Goal: Task Accomplishment & Management: Use online tool/utility

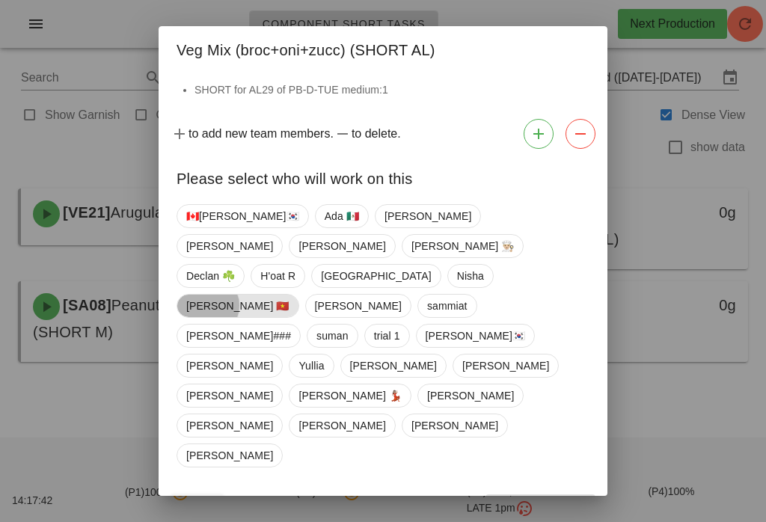
click at [290, 298] on span "[PERSON_NAME] 🇻🇳" at bounding box center [237, 306] width 103 height 22
click at [554, 502] on span "Confirm Start" at bounding box center [541, 508] width 98 height 12
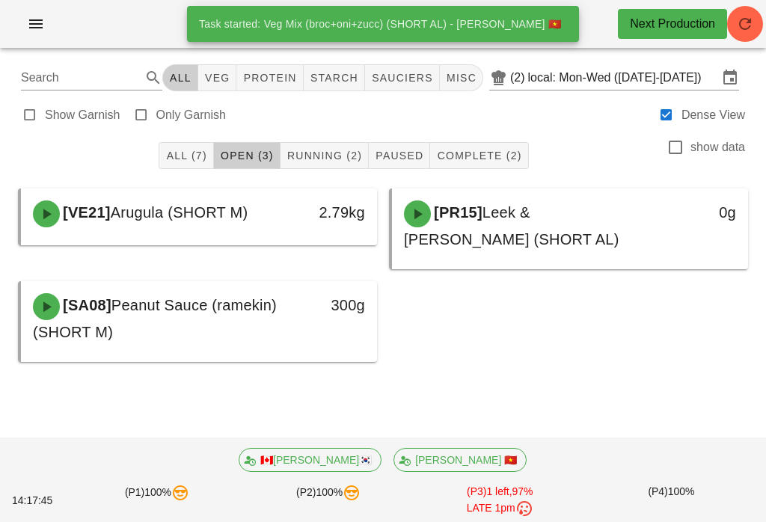
click at [301, 151] on span "Running (2)" at bounding box center [325, 156] width 76 height 12
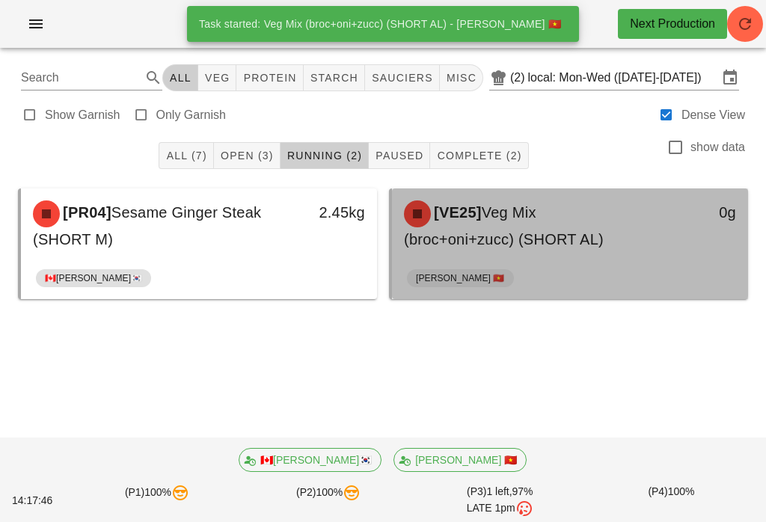
click at [570, 247] on span "Veg Mix (broc+oni+zucc) (SHORT AL)" at bounding box center [504, 225] width 200 height 43
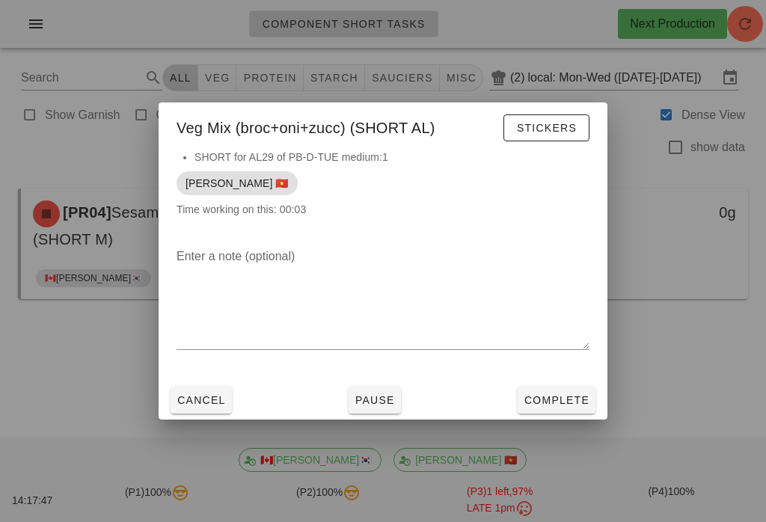
click at [567, 395] on span "Complete" at bounding box center [557, 400] width 66 height 12
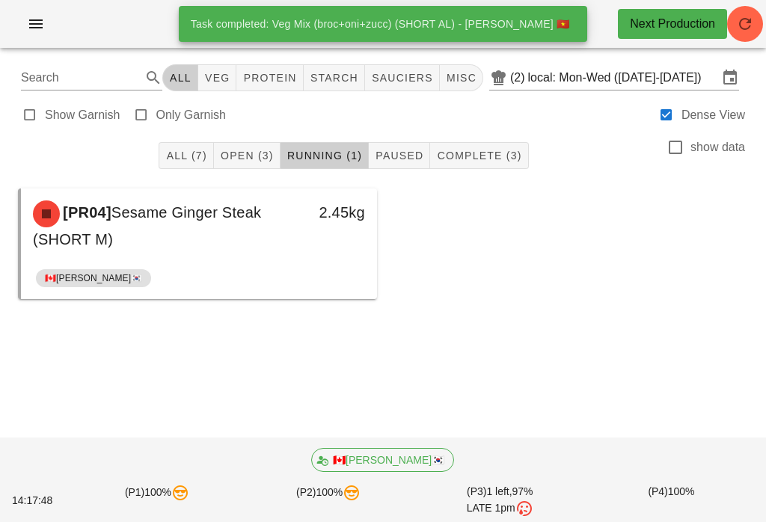
click at [249, 151] on span "Open (3)" at bounding box center [247, 156] width 54 height 12
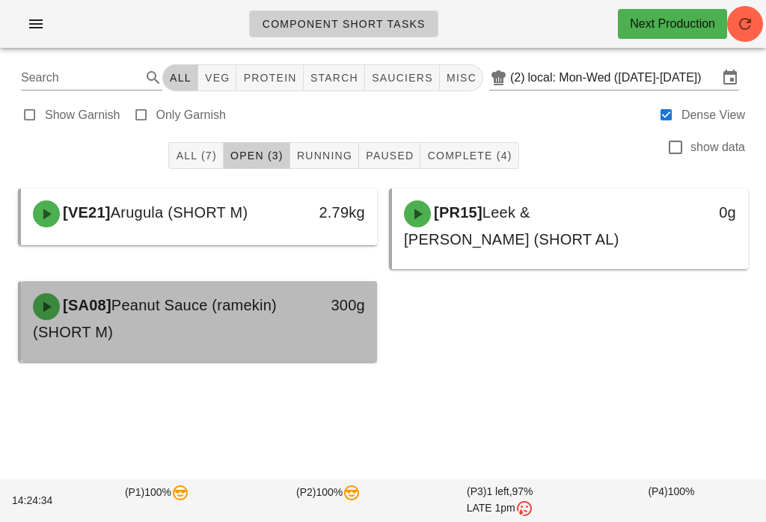
click at [266, 325] on div "[SA08] Peanut Sauce (ramekin) (SHORT M)" at bounding box center [155, 318] width 263 height 69
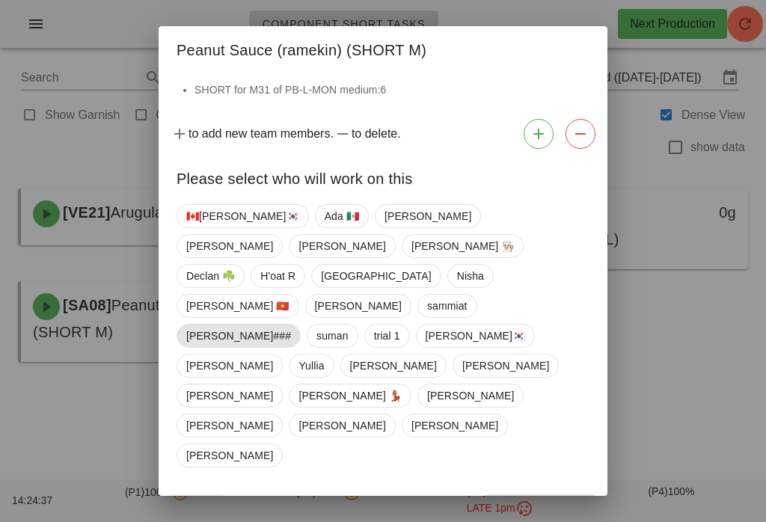
click at [275, 325] on span "[PERSON_NAME]###" at bounding box center [238, 336] width 105 height 22
click at [554, 495] on button "Confirm Start" at bounding box center [541, 508] width 110 height 27
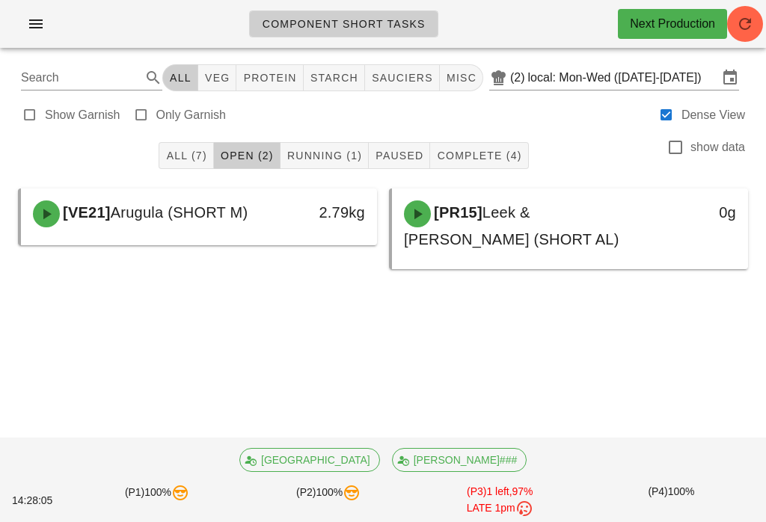
click at [314, 145] on button "Running (1)" at bounding box center [325, 155] width 88 height 27
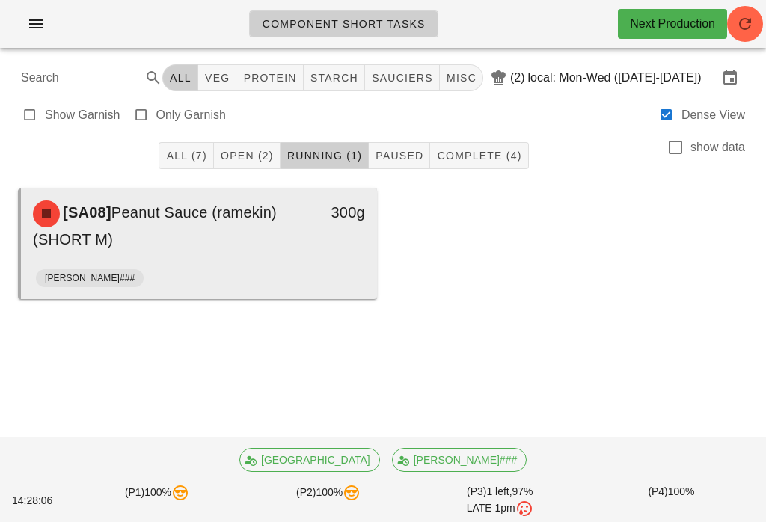
click at [254, 248] on div "[SA08] Peanut Sauce (ramekin) (SHORT M)" at bounding box center [155, 226] width 263 height 69
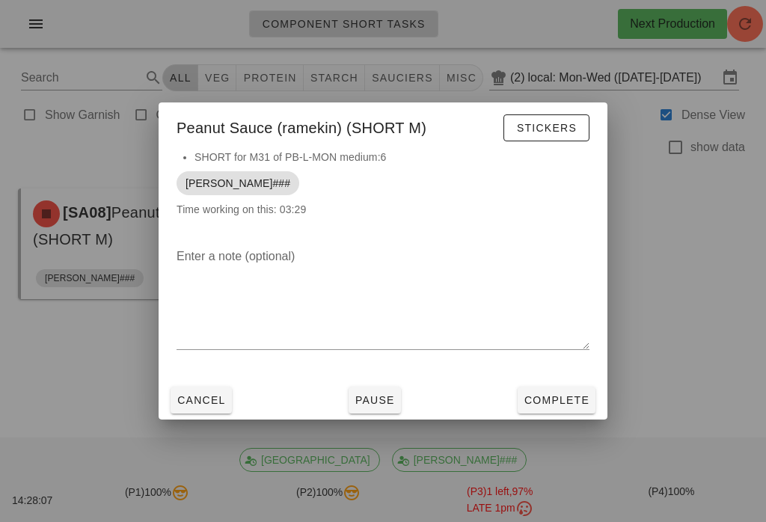
click at [567, 381] on div "Cancel Pause Complete" at bounding box center [383, 400] width 449 height 39
click at [554, 397] on span "Complete" at bounding box center [557, 400] width 66 height 12
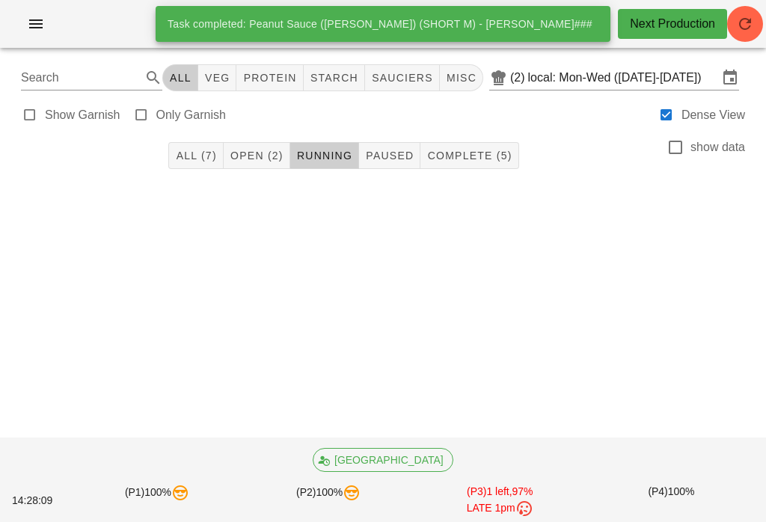
click at [262, 144] on button "Open (2)" at bounding box center [257, 155] width 67 height 27
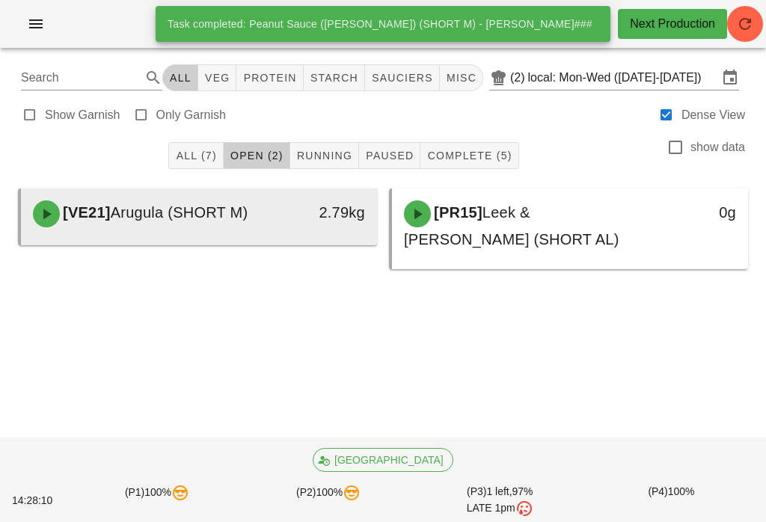
click at [191, 214] on span "Arugula (SHORT M)" at bounding box center [180, 212] width 138 height 16
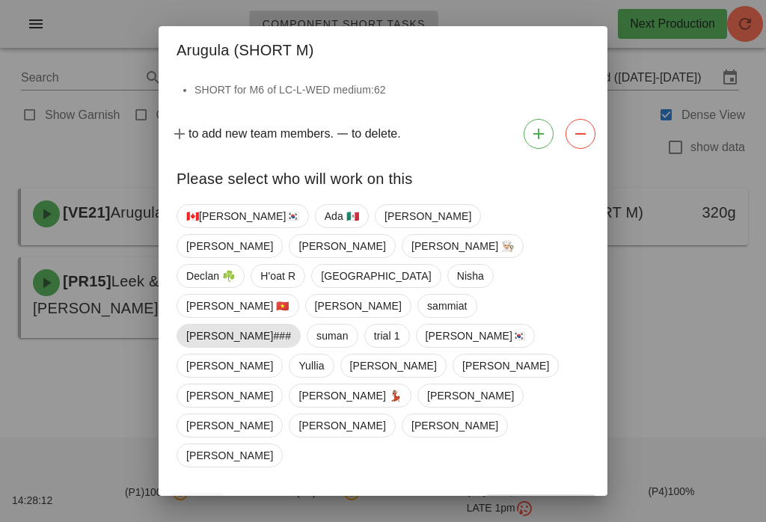
click at [281, 325] on span "[PERSON_NAME]###" at bounding box center [238, 336] width 105 height 22
click at [536, 495] on button "Confirm Start" at bounding box center [541, 508] width 110 height 27
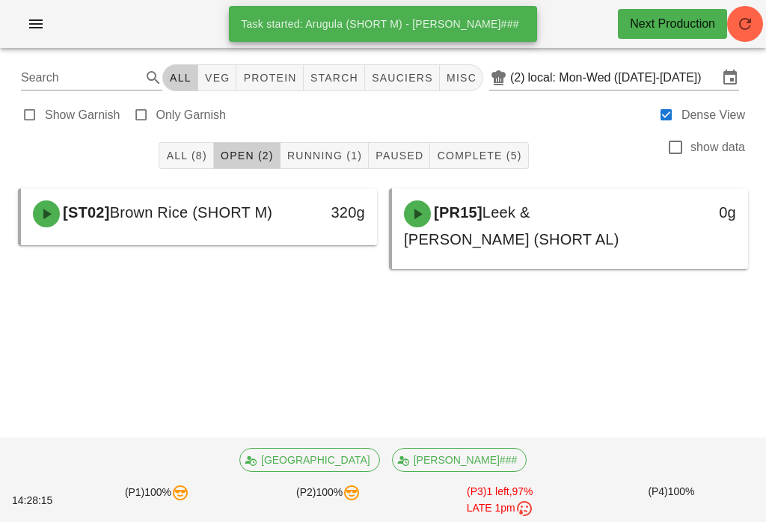
click at [358, 153] on span "Running (1)" at bounding box center [325, 156] width 76 height 12
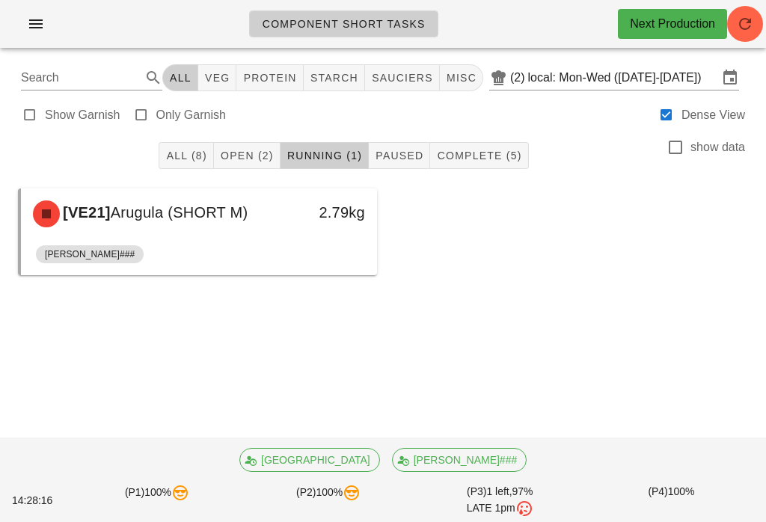
click at [266, 160] on span "Open (2)" at bounding box center [247, 156] width 54 height 12
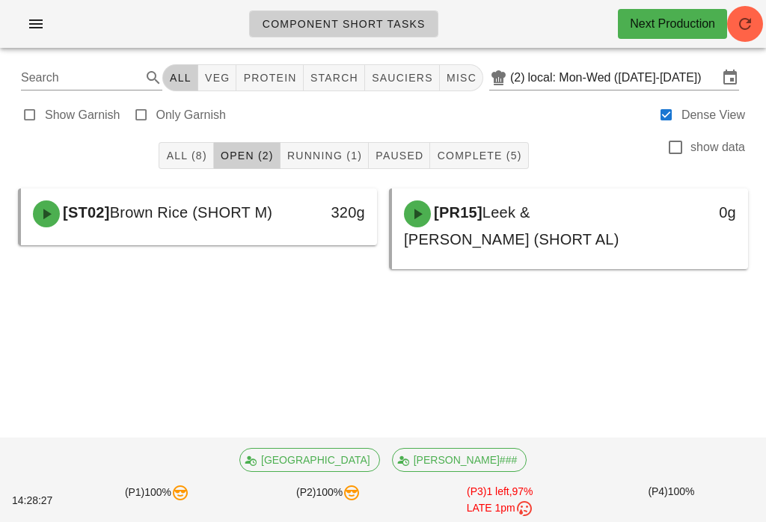
click at [328, 150] on span "Running (1)" at bounding box center [325, 156] width 76 height 12
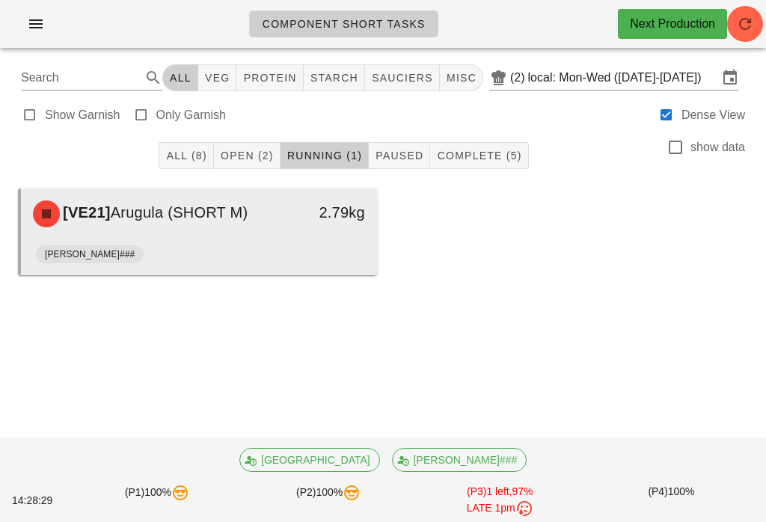
click at [314, 227] on div "2.79kg" at bounding box center [331, 214] width 88 height 45
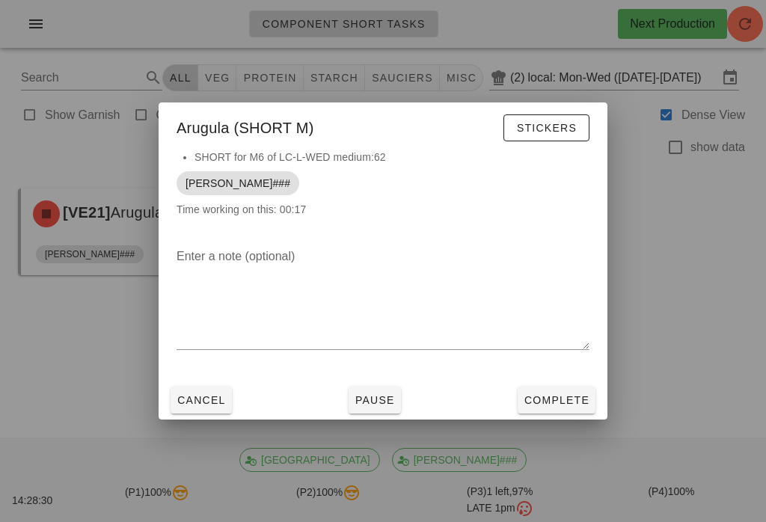
click at [528, 390] on button "Complete" at bounding box center [557, 400] width 78 height 27
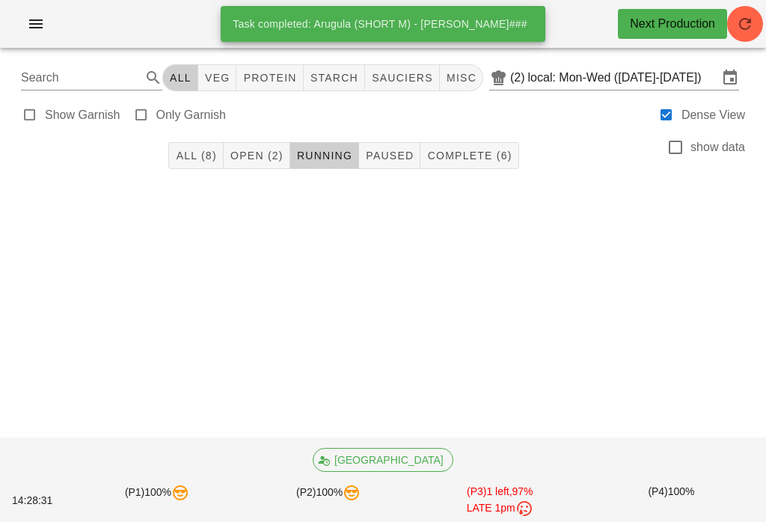
click at [267, 150] on span "Open (2)" at bounding box center [257, 156] width 54 height 12
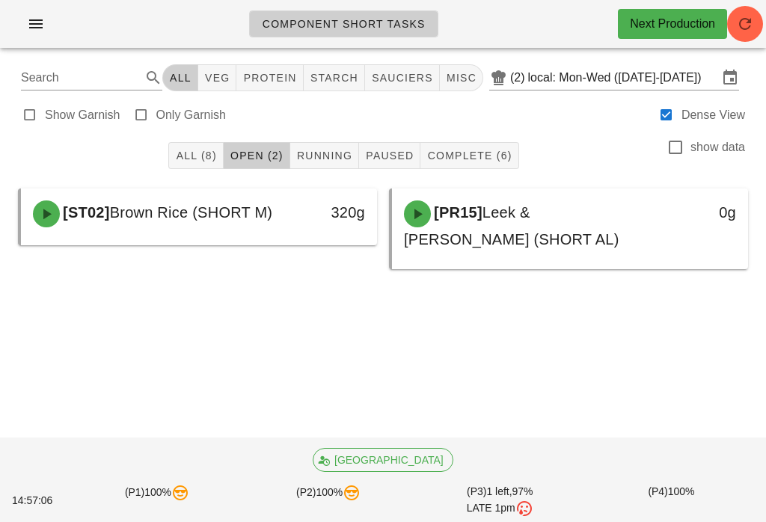
click at [751, 20] on icon "button" at bounding box center [745, 24] width 18 height 18
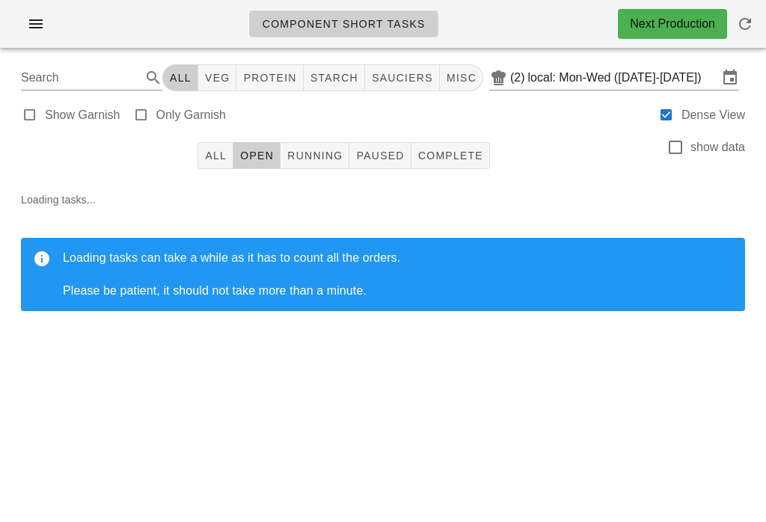
click at [211, 143] on button "All" at bounding box center [216, 155] width 36 height 27
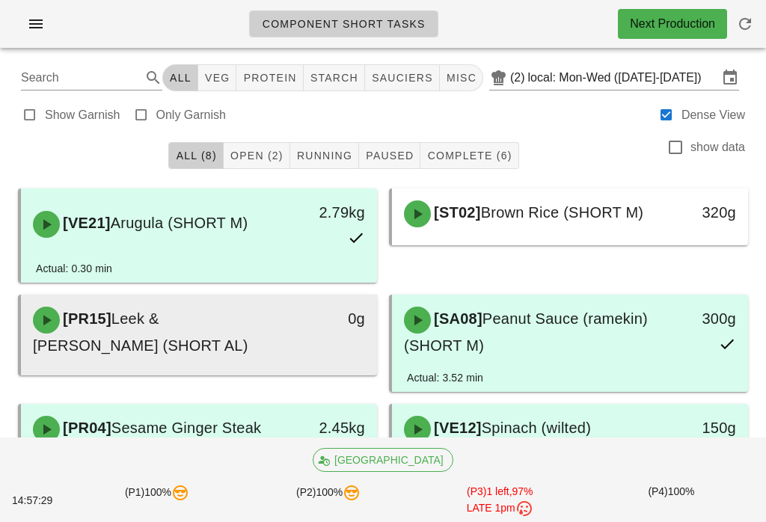
click at [205, 341] on div "[PR15] Leek & Feta Frittata (SHORT AL)" at bounding box center [155, 332] width 263 height 69
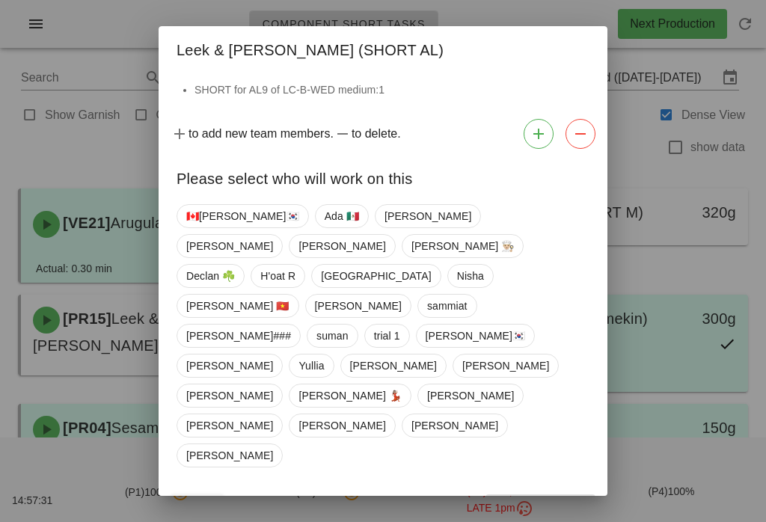
click at [200, 495] on button "Close" at bounding box center [197, 508] width 53 height 27
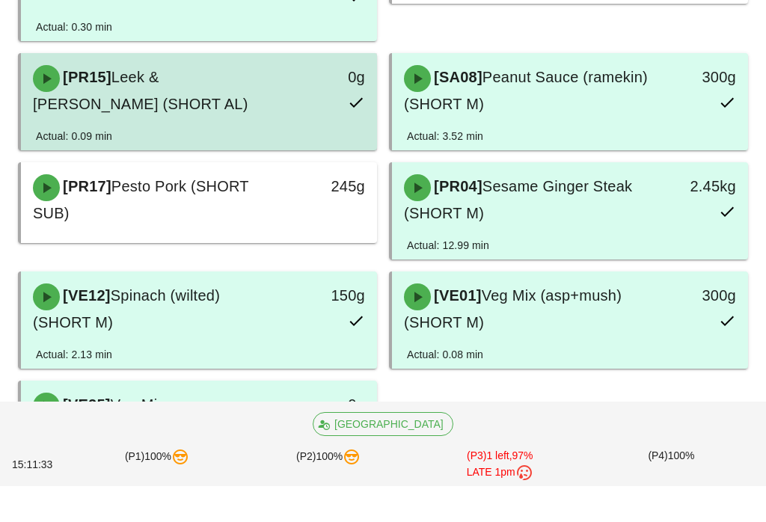
scroll to position [282, 0]
